Goal: Task Accomplishment & Management: Use online tool/utility

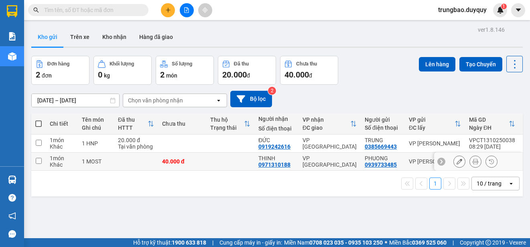
click at [41, 161] on input "checkbox" at bounding box center [39, 161] width 6 height 6
checkbox input "true"
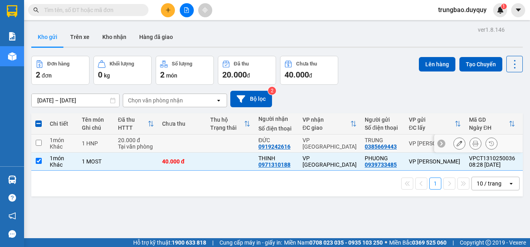
click at [40, 143] on input "checkbox" at bounding box center [39, 143] width 6 height 6
checkbox input "true"
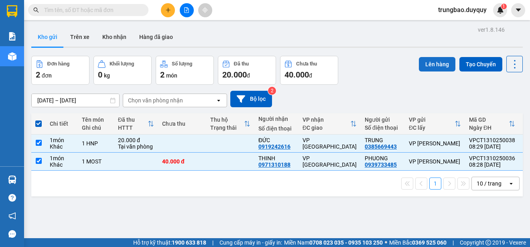
click at [434, 62] on button "Lên hàng" at bounding box center [437, 64] width 37 height 14
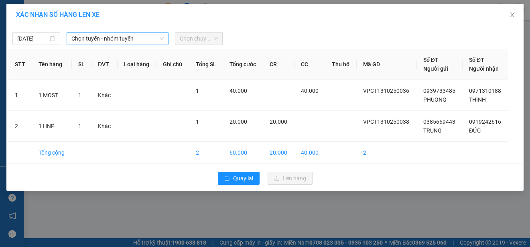
click at [139, 38] on span "Chọn tuyến - nhóm tuyến" at bounding box center [117, 39] width 92 height 12
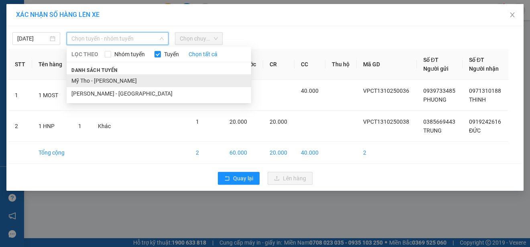
click at [137, 81] on li "Mỹ Tho - [PERSON_NAME]" at bounding box center [159, 80] width 185 height 13
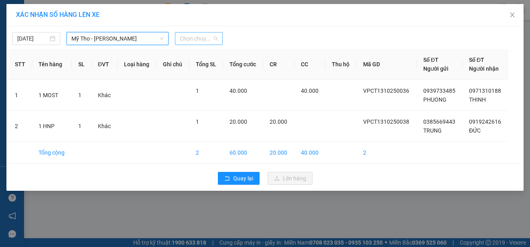
click at [198, 39] on span "Chọn chuyến" at bounding box center [199, 39] width 38 height 12
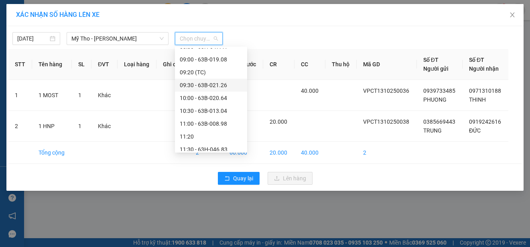
scroll to position [120, 0]
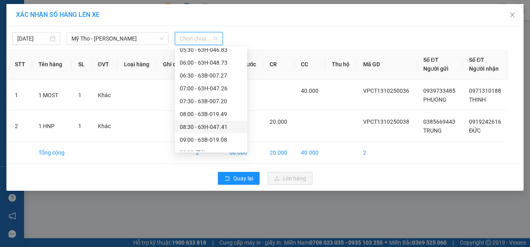
click at [226, 127] on div "08:30 - 63H-047.41" at bounding box center [211, 126] width 63 height 9
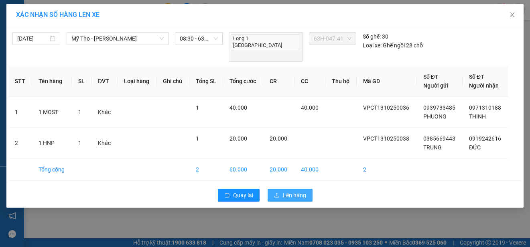
click at [281, 189] on button "Lên hàng" at bounding box center [290, 195] width 45 height 13
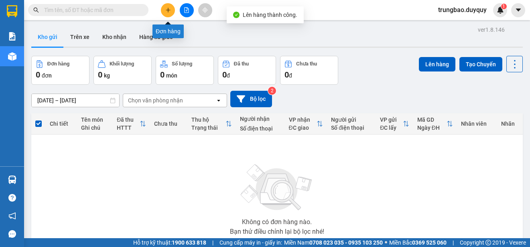
click at [169, 13] on button at bounding box center [168, 10] width 14 height 14
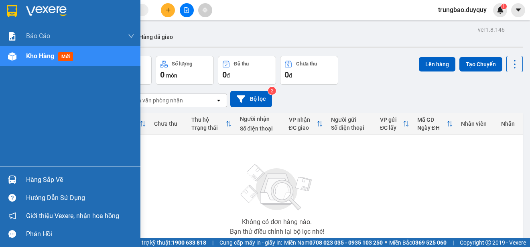
click at [14, 13] on img at bounding box center [12, 11] width 10 height 12
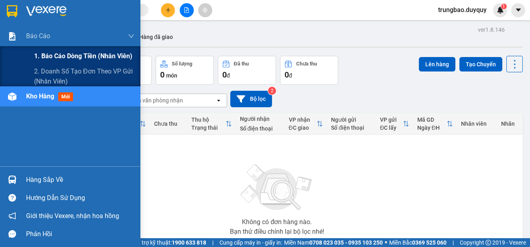
click at [47, 57] on span "1. Báo cáo dòng tiền (nhân viên)" at bounding box center [83, 56] width 98 height 10
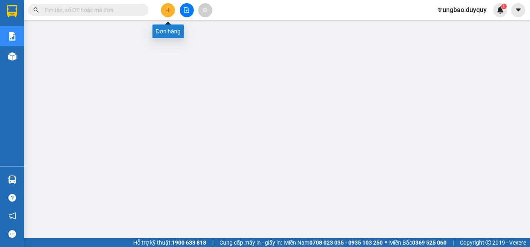
click at [167, 12] on icon "plus" at bounding box center [168, 10] width 6 height 6
